Goal: Transaction & Acquisition: Register for event/course

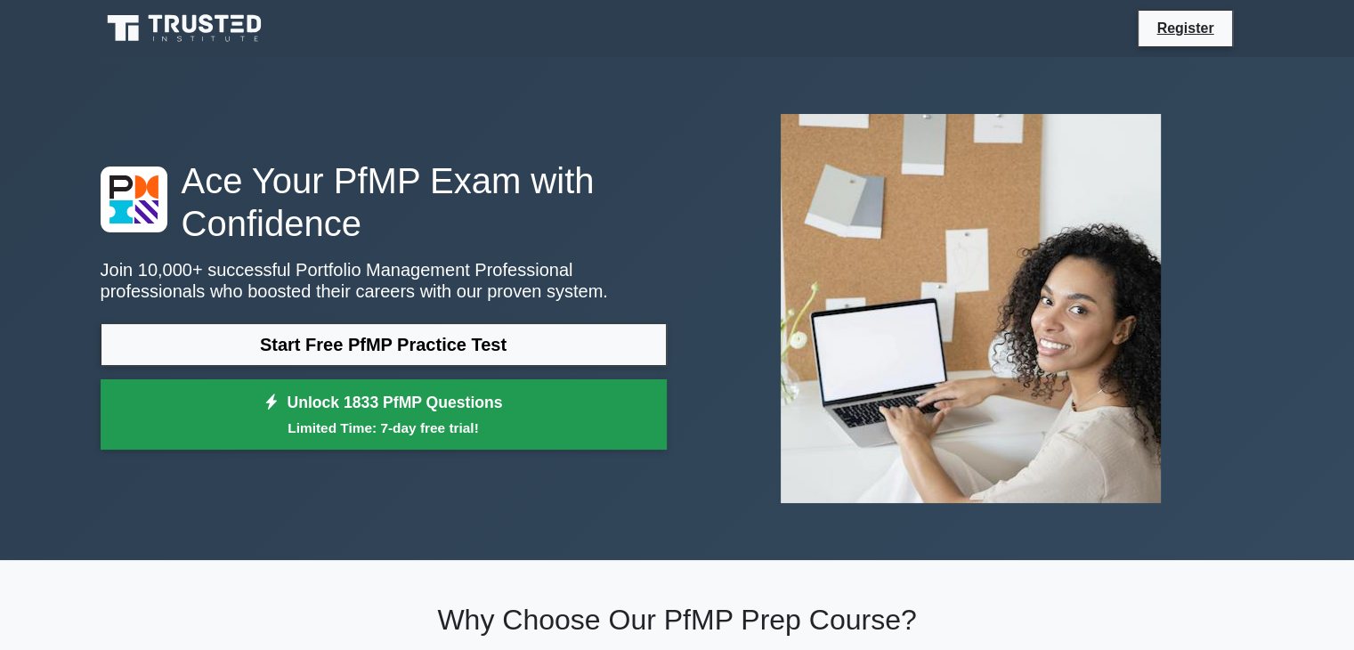
click at [404, 407] on link "Unlock 1833 PfMP Questions Limited Time: 7-day free trial!" at bounding box center [384, 414] width 566 height 71
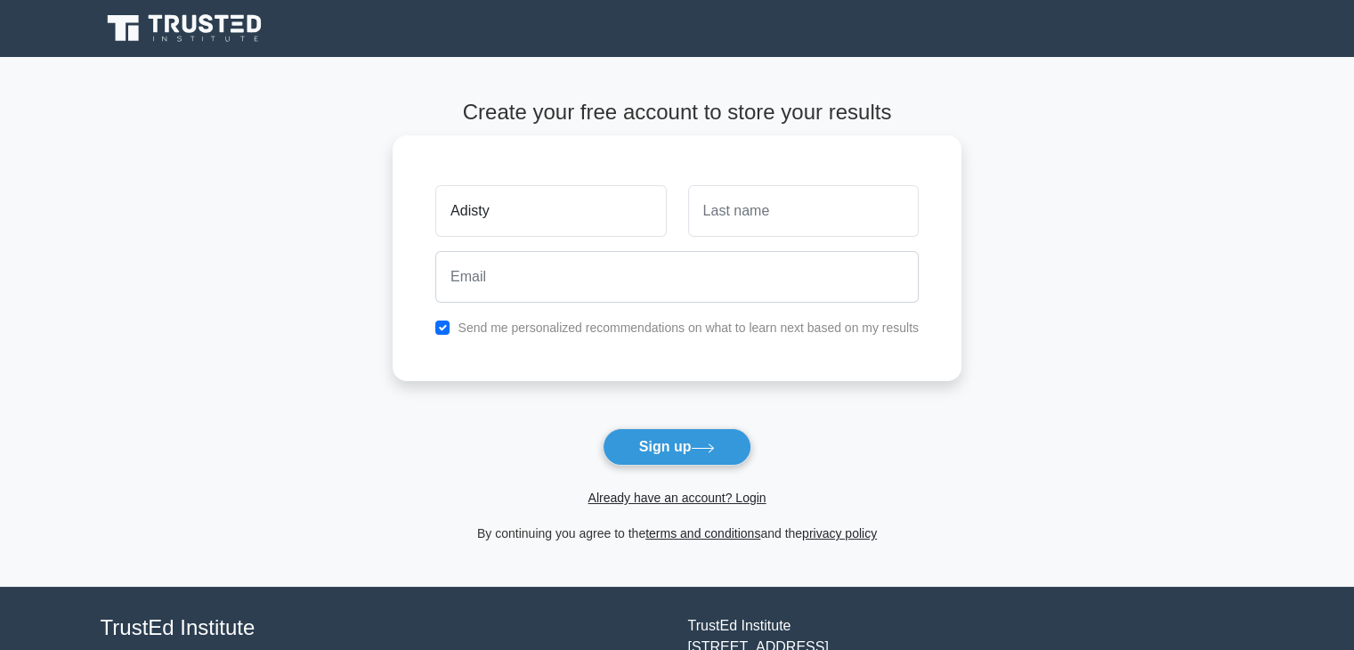
type input "Adisty"
click at [730, 207] on input "text" at bounding box center [803, 211] width 231 height 52
type input "[PERSON_NAME]"
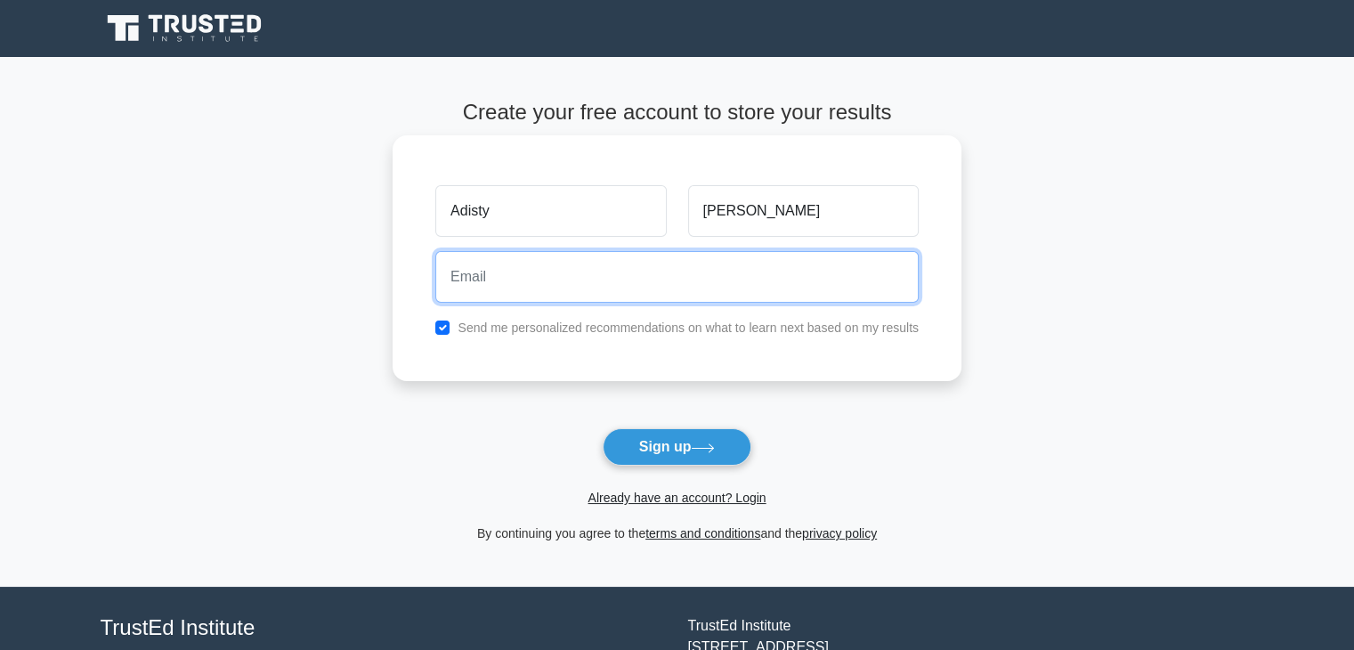
click at [664, 288] on input "email" at bounding box center [676, 277] width 483 height 52
type input "A"
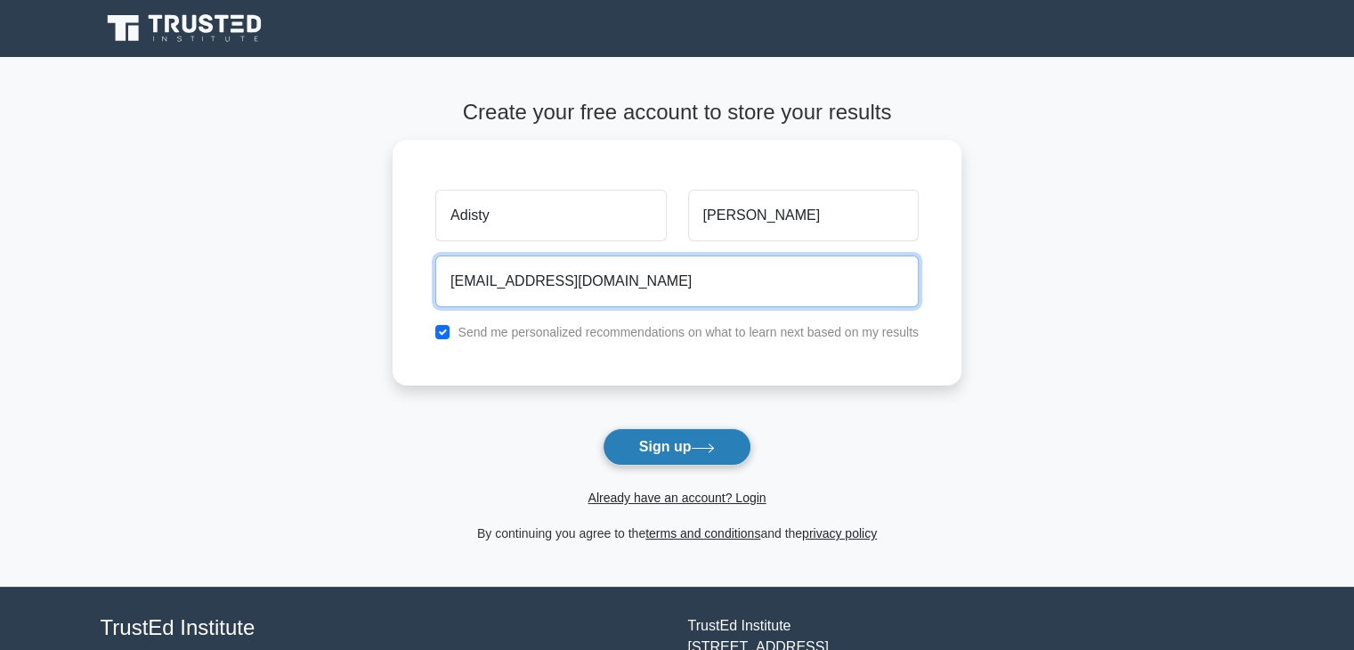
type input "[EMAIL_ADDRESS][DOMAIN_NAME]"
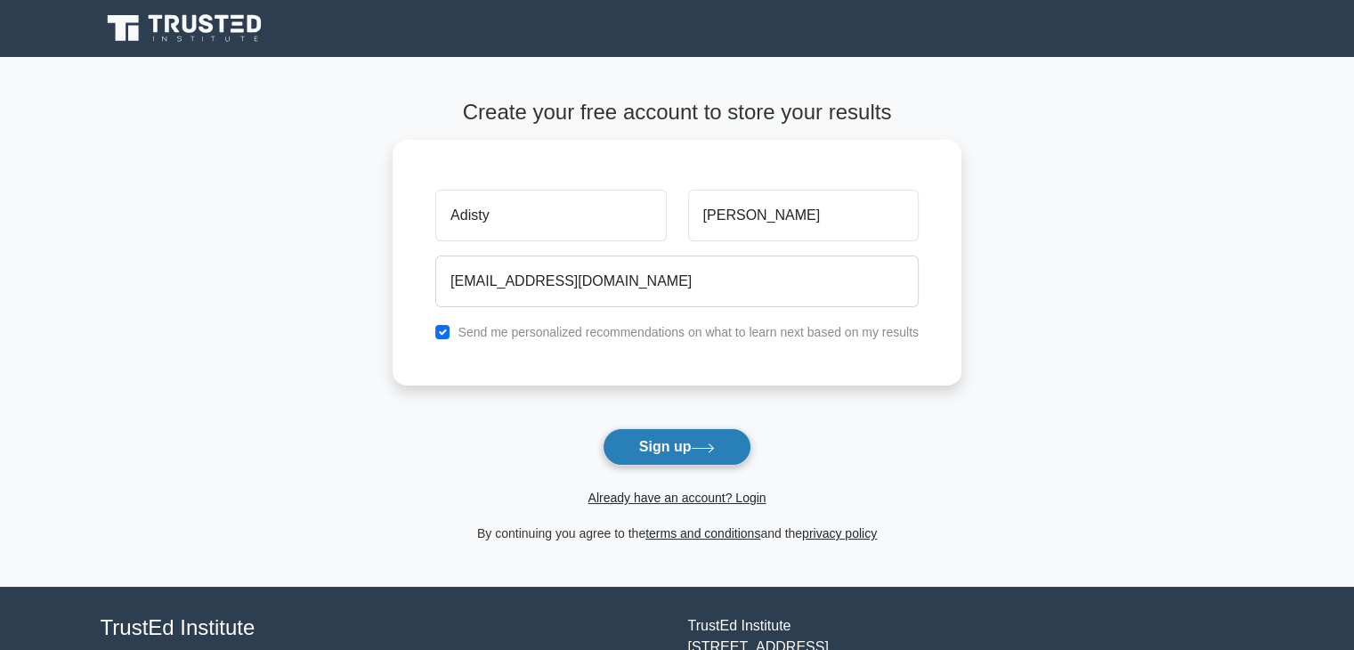
click at [675, 454] on button "Sign up" at bounding box center [678, 446] width 150 height 37
